Goal: Find specific page/section: Find specific page/section

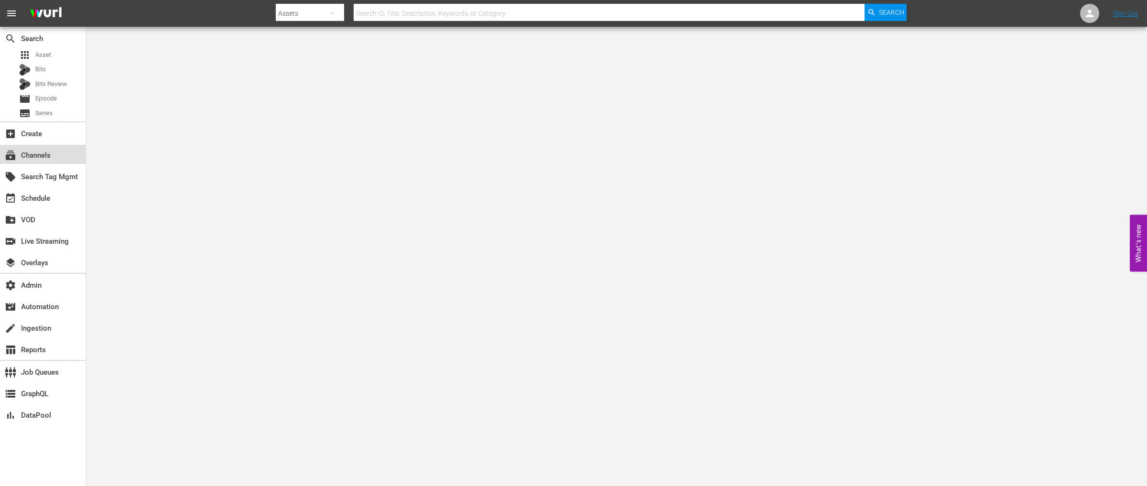
click at [36, 157] on div "subscriptions Channels" at bounding box center [27, 154] width 54 height 9
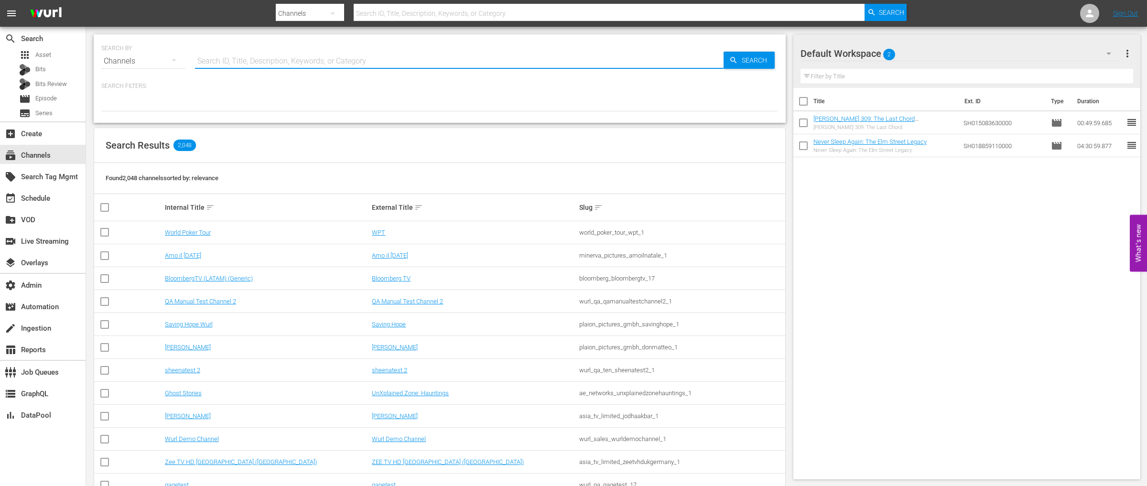
click at [261, 67] on input "text" at bounding box center [459, 61] width 529 height 23
type input "fifa"
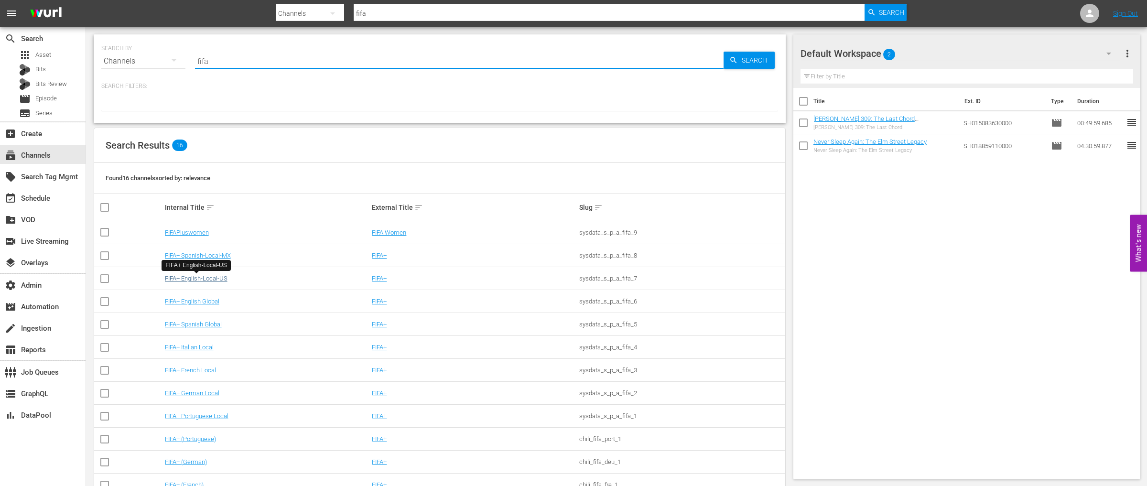
type input "fifa"
click at [211, 278] on link "FIFA+ English-Local-US" at bounding box center [196, 278] width 63 height 7
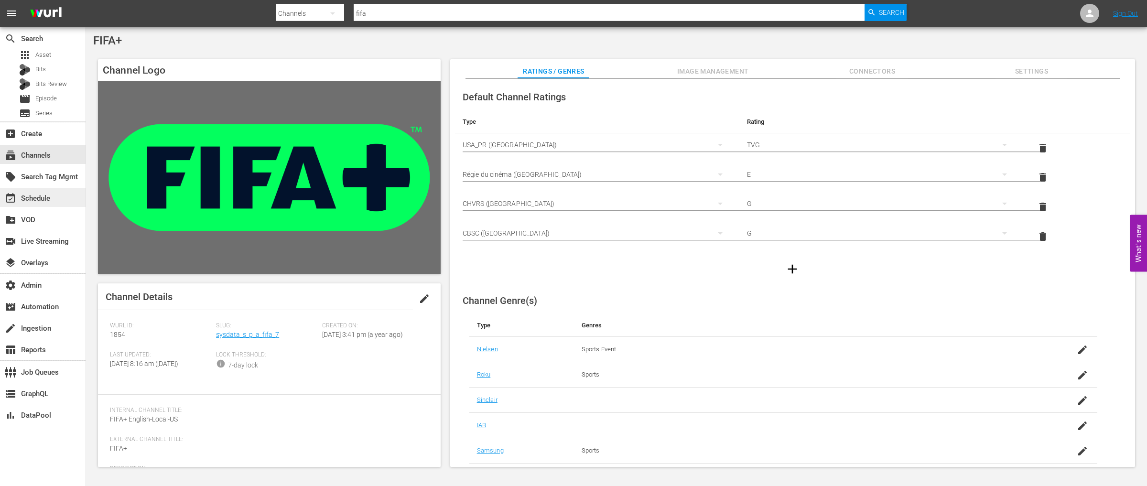
click at [31, 196] on div "event_available Schedule" at bounding box center [27, 197] width 54 height 9
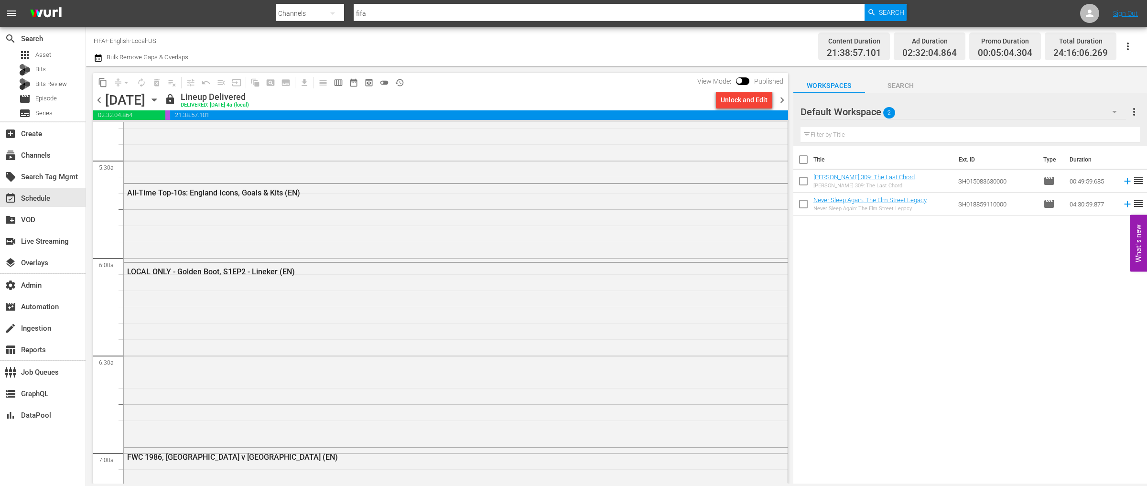
scroll to position [1048, 0]
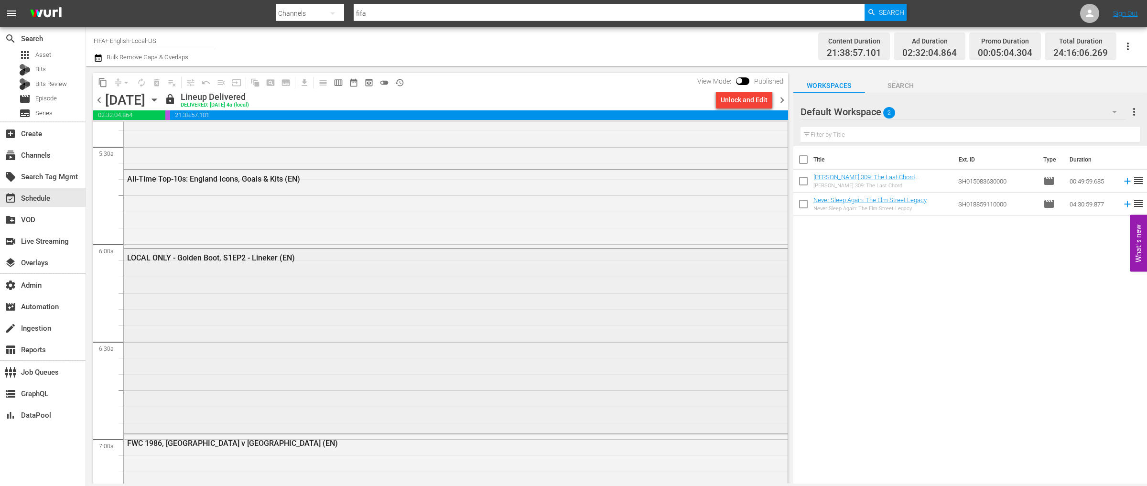
click at [297, 344] on div "LOCAL ONLY - Golden Boot, S1EP2 - Lineker (EN)" at bounding box center [456, 340] width 664 height 183
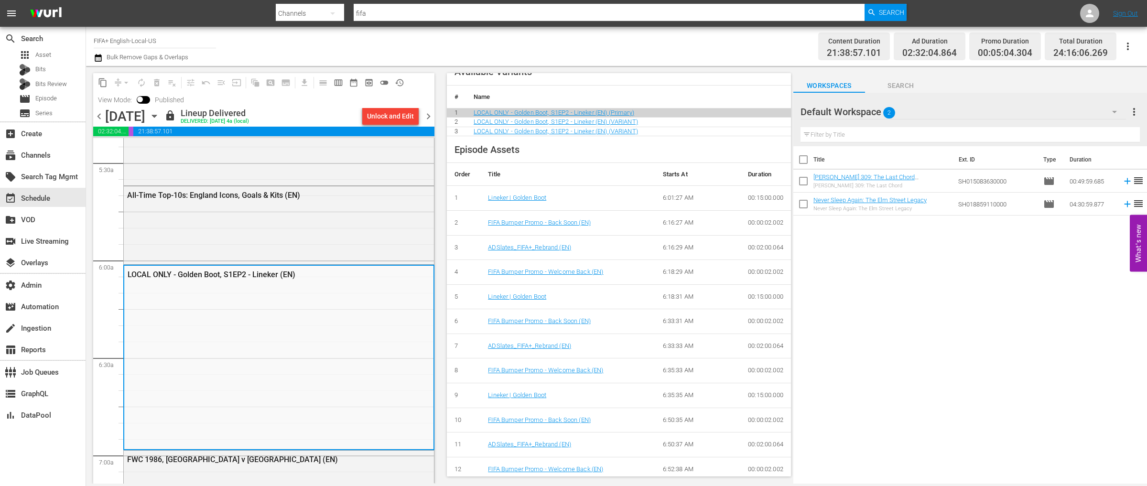
scroll to position [356, 0]
